Goal: Check status: Check status

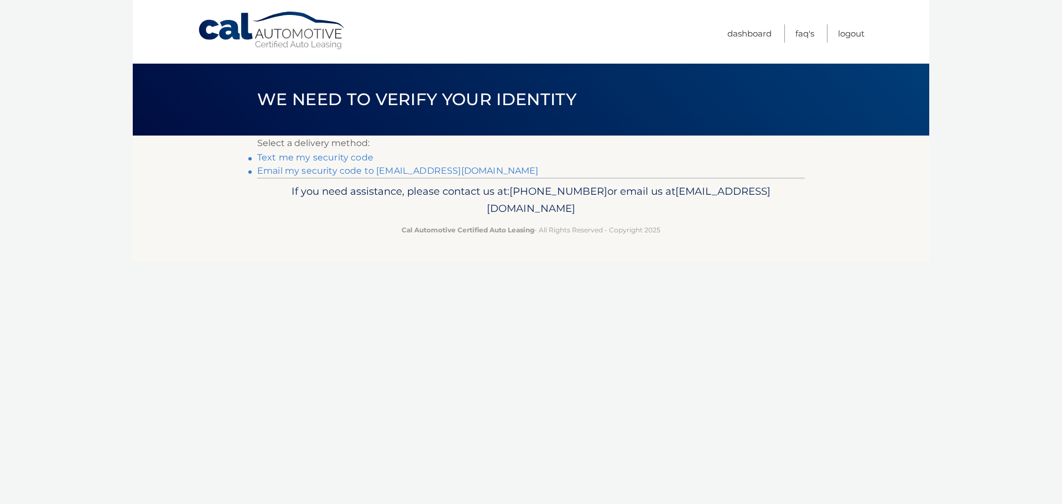
click at [326, 172] on link "Email my security code to m*********@calautomotive.com" at bounding box center [398, 170] width 282 height 11
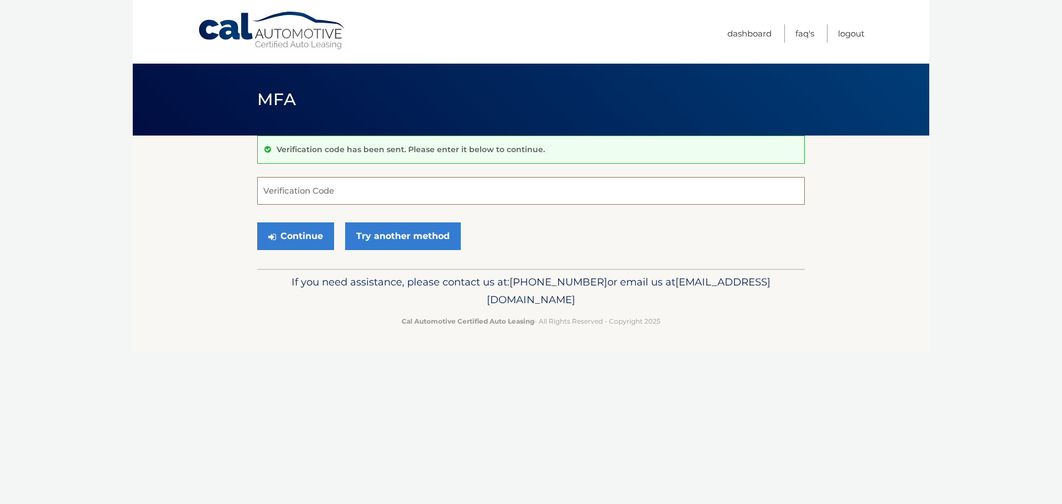
click at [281, 193] on input "Verification Code" at bounding box center [531, 191] width 548 height 28
type input "414610"
click at [257, 222] on button "Continue" at bounding box center [295, 236] width 77 height 28
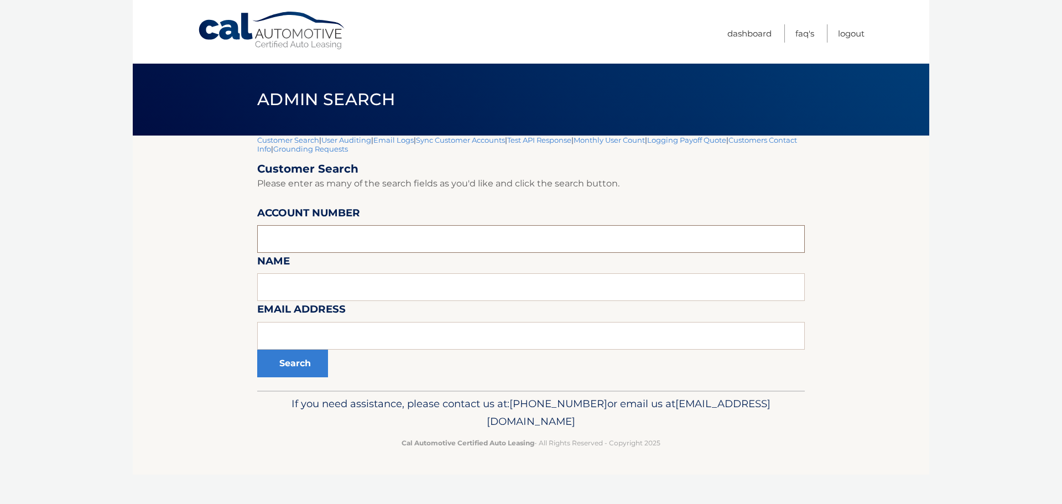
paste input "44455972878"
type input "44455972878"
click at [283, 367] on button "Search" at bounding box center [292, 364] width 71 height 28
